Goal: Transaction & Acquisition: Purchase product/service

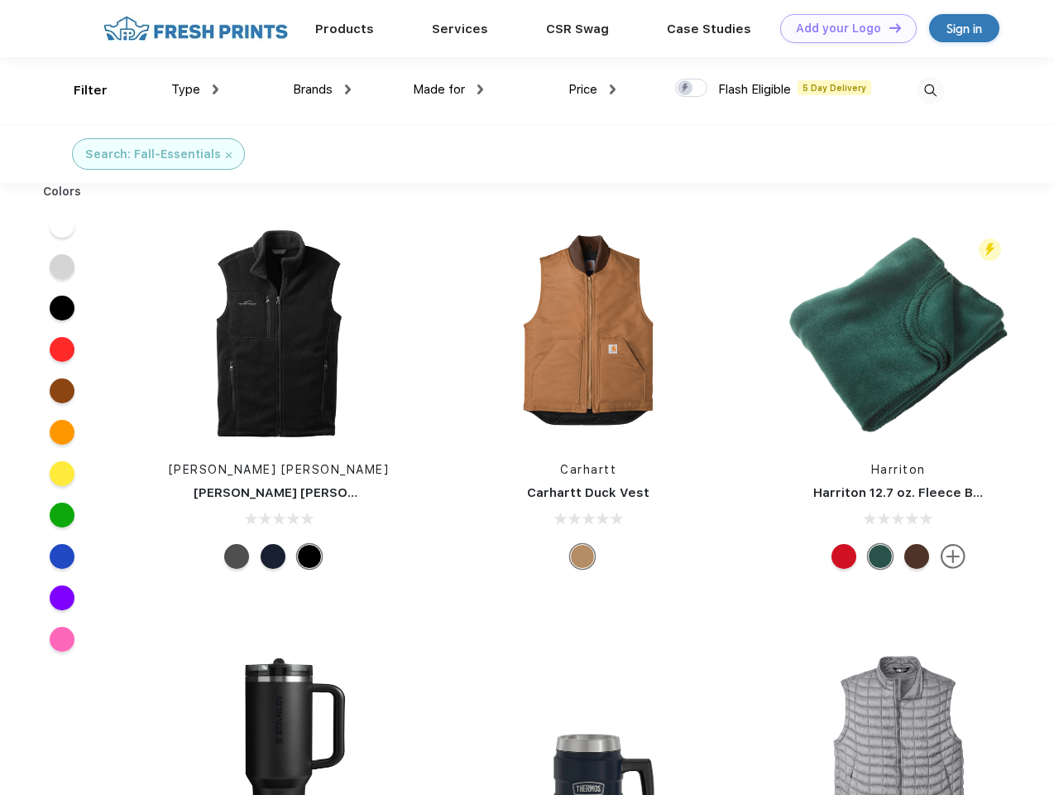
click at [843, 28] on link "Add your Logo Design Tool" at bounding box center [848, 28] width 137 height 29
click at [0, 0] on div "Design Tool" at bounding box center [0, 0] width 0 height 0
click at [888, 27] on link "Add your Logo Design Tool" at bounding box center [848, 28] width 137 height 29
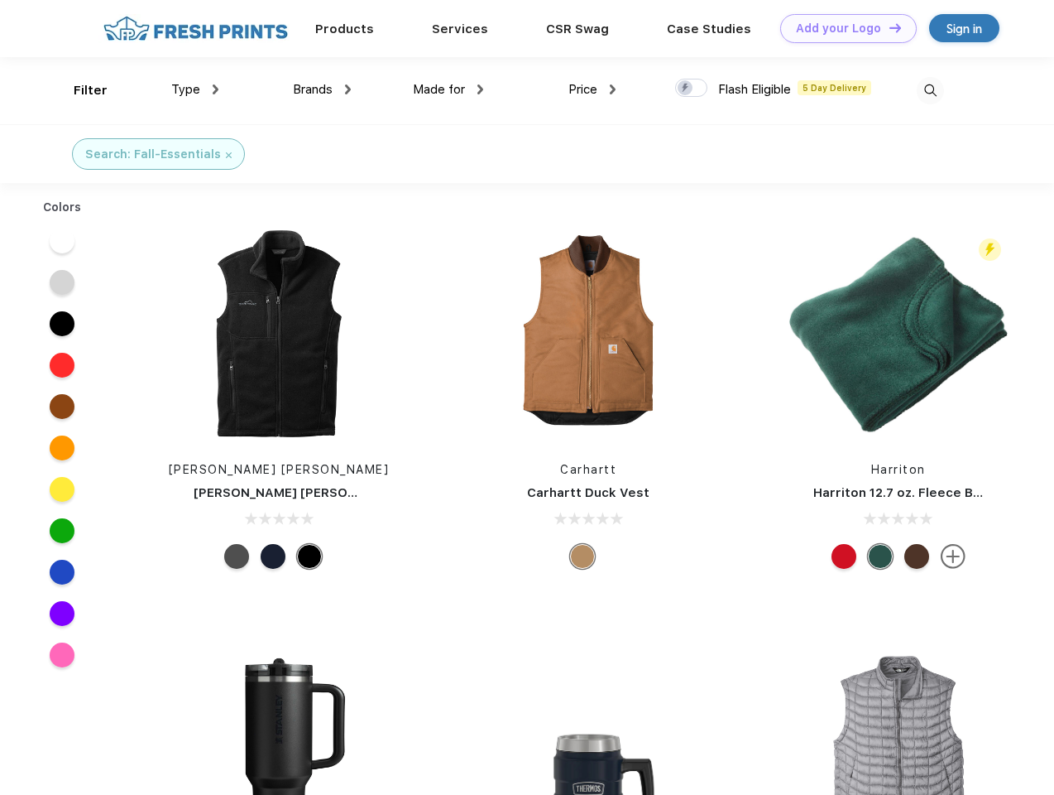
click at [79, 90] on div "Filter" at bounding box center [91, 90] width 34 height 19
click at [195, 89] on span "Type" at bounding box center [185, 89] width 29 height 15
click at [322, 89] on span "Brands" at bounding box center [313, 89] width 40 height 15
click at [449, 89] on span "Made for" at bounding box center [439, 89] width 52 height 15
click at [593, 89] on span "Price" at bounding box center [583, 89] width 29 height 15
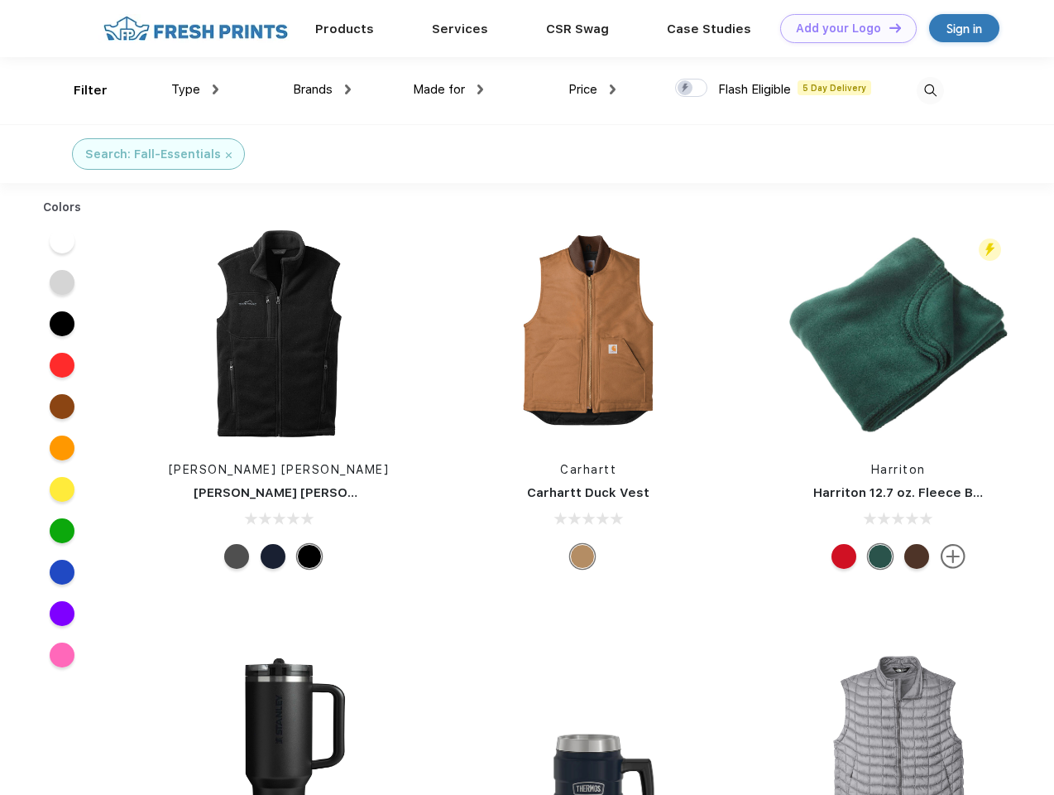
click at [692, 89] on div at bounding box center [691, 88] width 32 height 18
click at [686, 89] on input "checkbox" at bounding box center [680, 83] width 11 height 11
click at [930, 90] on img at bounding box center [930, 90] width 27 height 27
